Goal: Information Seeking & Learning: Compare options

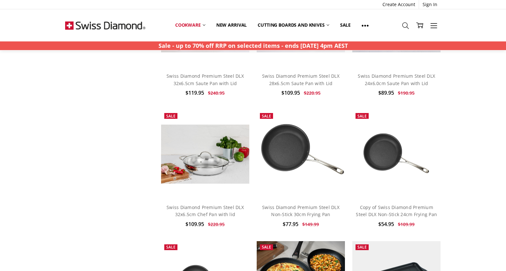
scroll to position [404, 0]
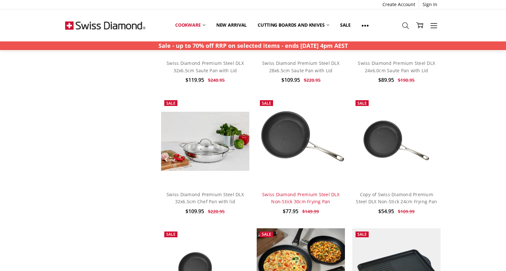
click at [306, 196] on link "Swiss Diamond Premium Steel DLX Non-Stick 30cm Frying Pan" at bounding box center [300, 197] width 77 height 13
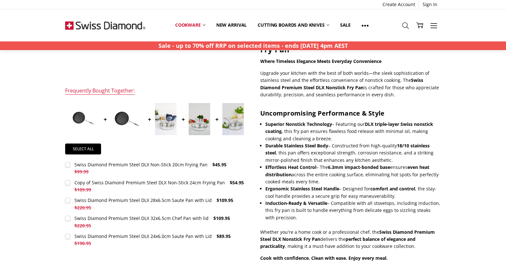
scroll to position [188, 0]
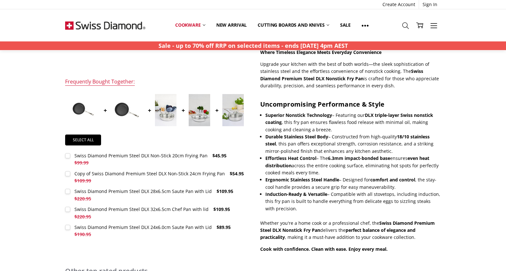
click at [130, 188] on div "Swiss Diamond Premium Steel DLX 28x6.5cm Saute Pan with Lid" at bounding box center [142, 191] width 137 height 6
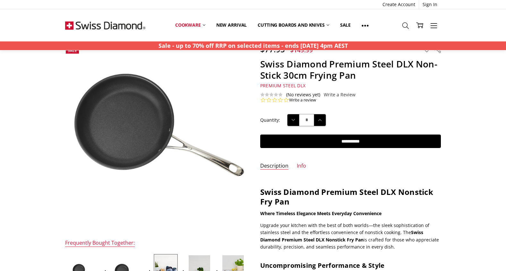
scroll to position [0, 0]
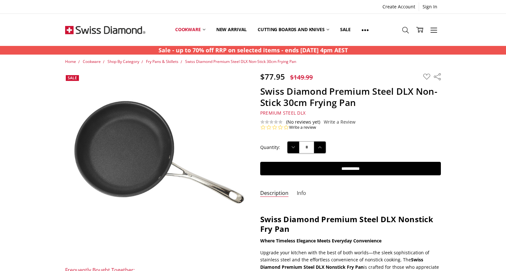
click at [299, 192] on link "Info" at bounding box center [301, 192] width 9 height 7
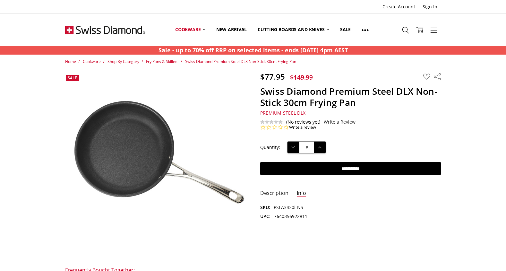
click at [279, 194] on link "Description" at bounding box center [274, 192] width 28 height 7
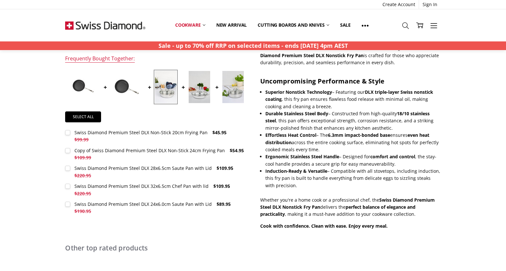
scroll to position [223, 0]
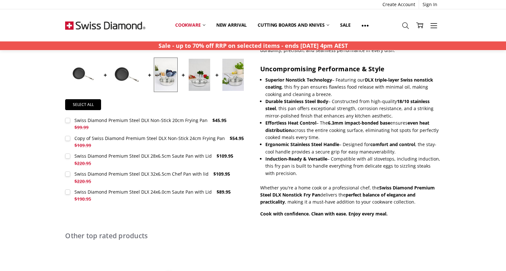
click at [128, 153] on div "Swiss Diamond Premium Steel DLX 28x6.5cm Saute Pan with Lid" at bounding box center [142, 156] width 137 height 6
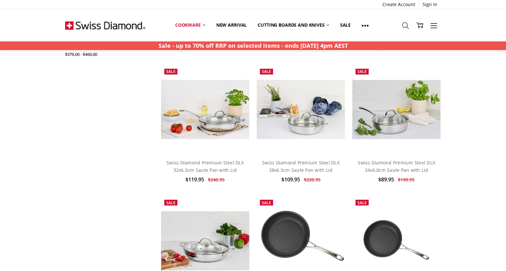
scroll to position [323, 0]
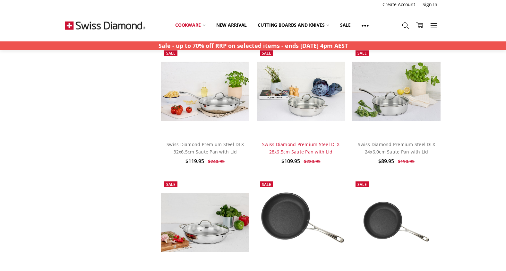
click at [303, 145] on link "Swiss Diamond Premium Steel DLX 28x6.5cm Saute Pan with Lid" at bounding box center [300, 147] width 77 height 13
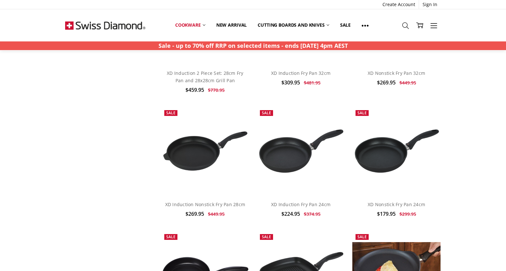
scroll to position [1225, 0]
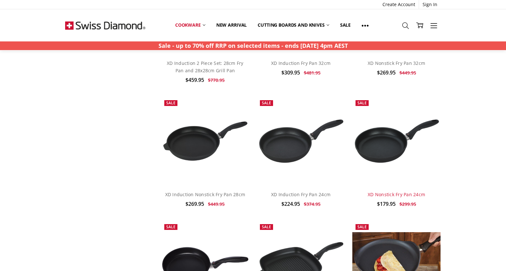
click at [395, 191] on link "XD Nonstick Fry Pan 24cm" at bounding box center [395, 194] width 57 height 6
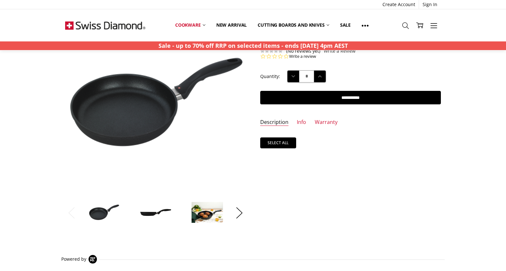
scroll to position [45, 0]
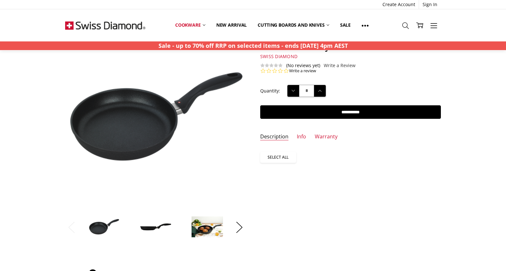
click at [282, 158] on link "Select all" at bounding box center [278, 157] width 36 height 11
